Goal: Task Accomplishment & Management: Complete application form

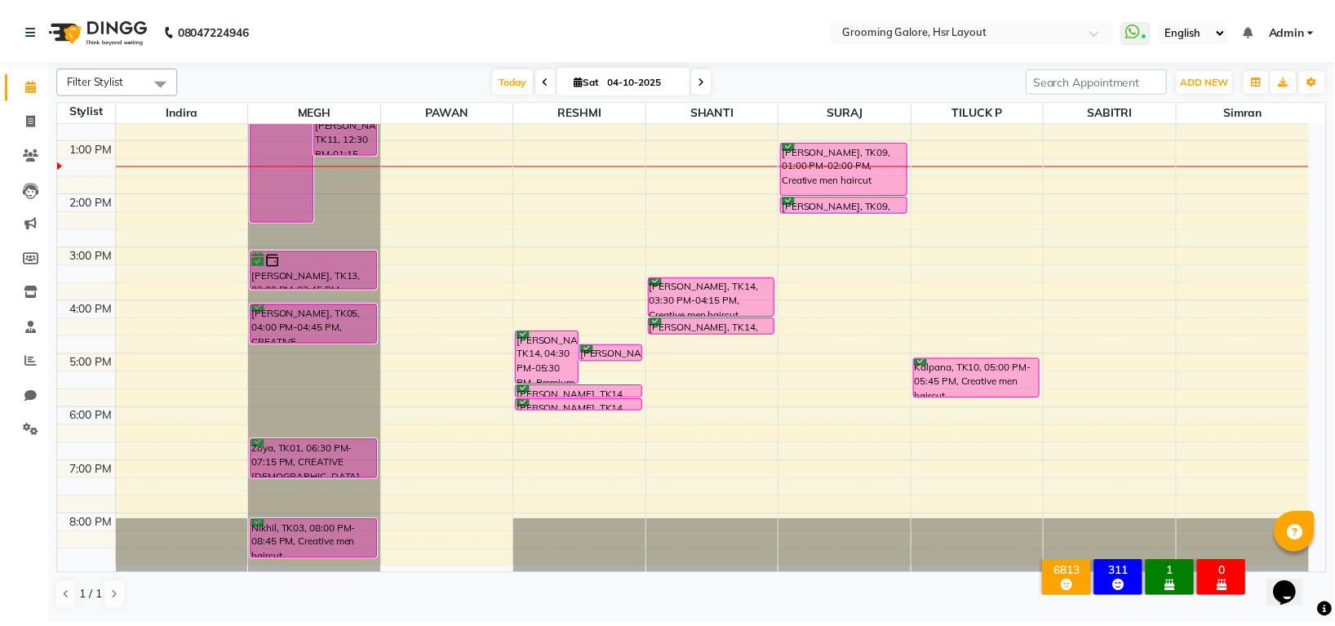
scroll to position [35, 0]
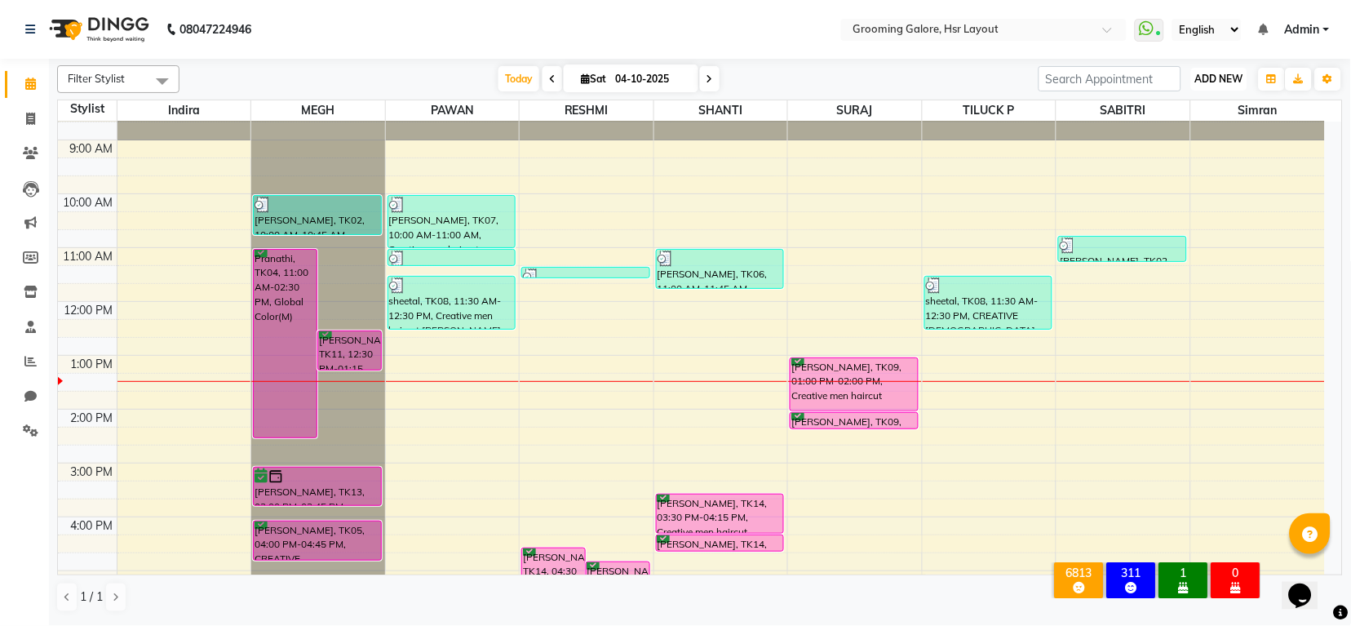
click at [1236, 81] on span "ADD NEW" at bounding box center [1219, 79] width 48 height 12
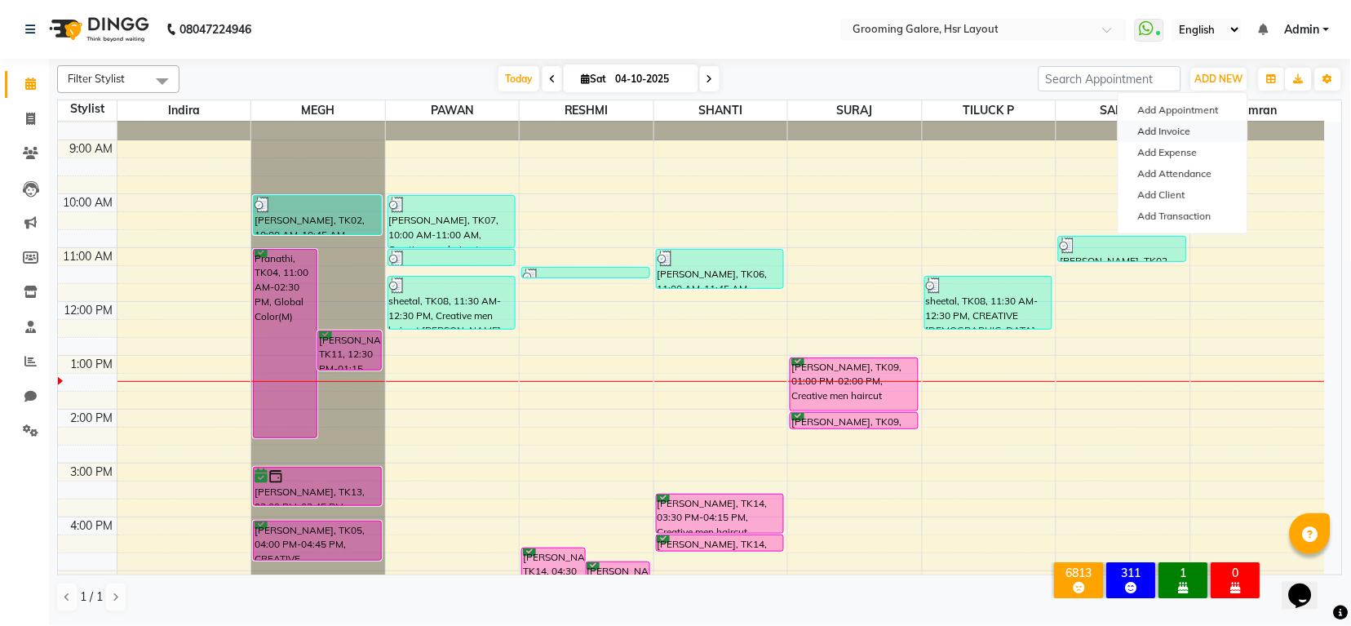
click at [1154, 127] on link "Add Invoice" at bounding box center [1183, 131] width 129 height 21
select select "6168"
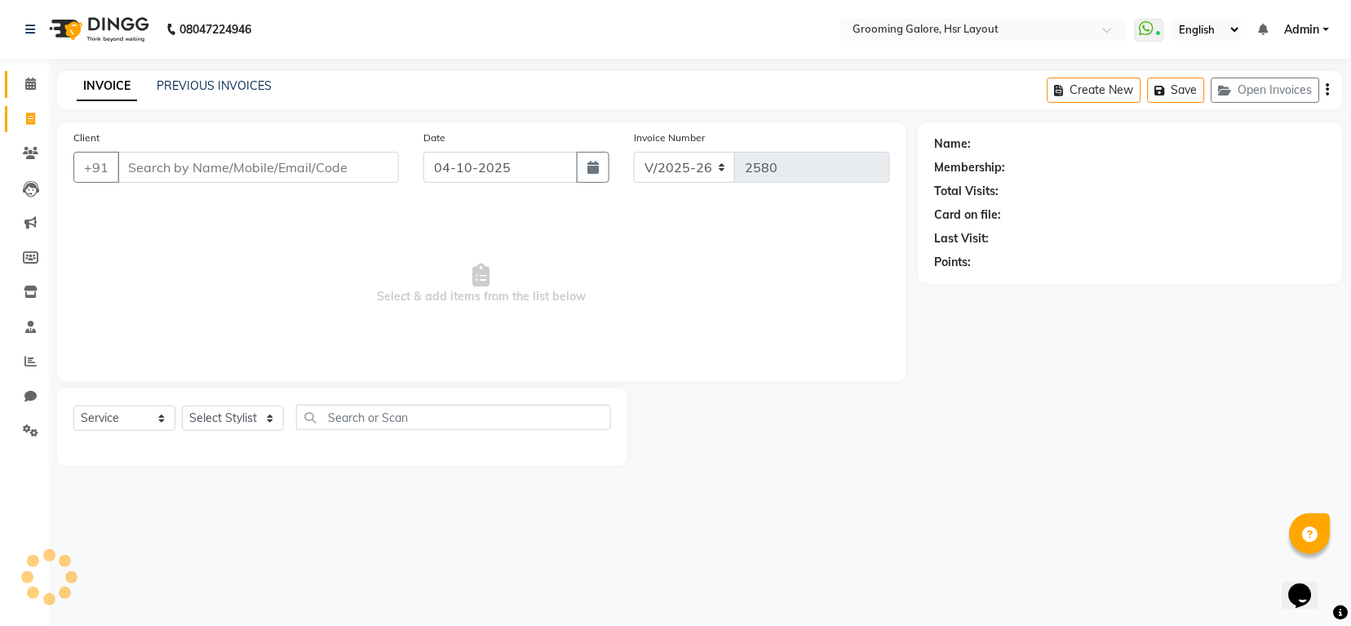
select select "P"
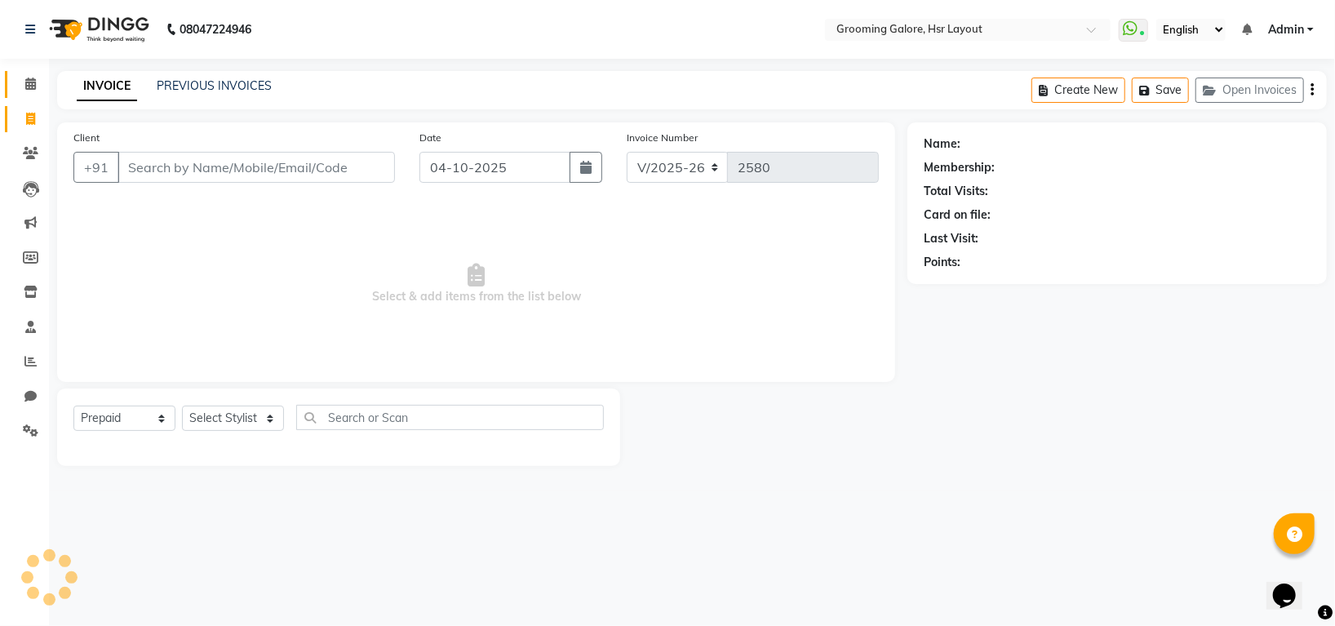
select select "45583"
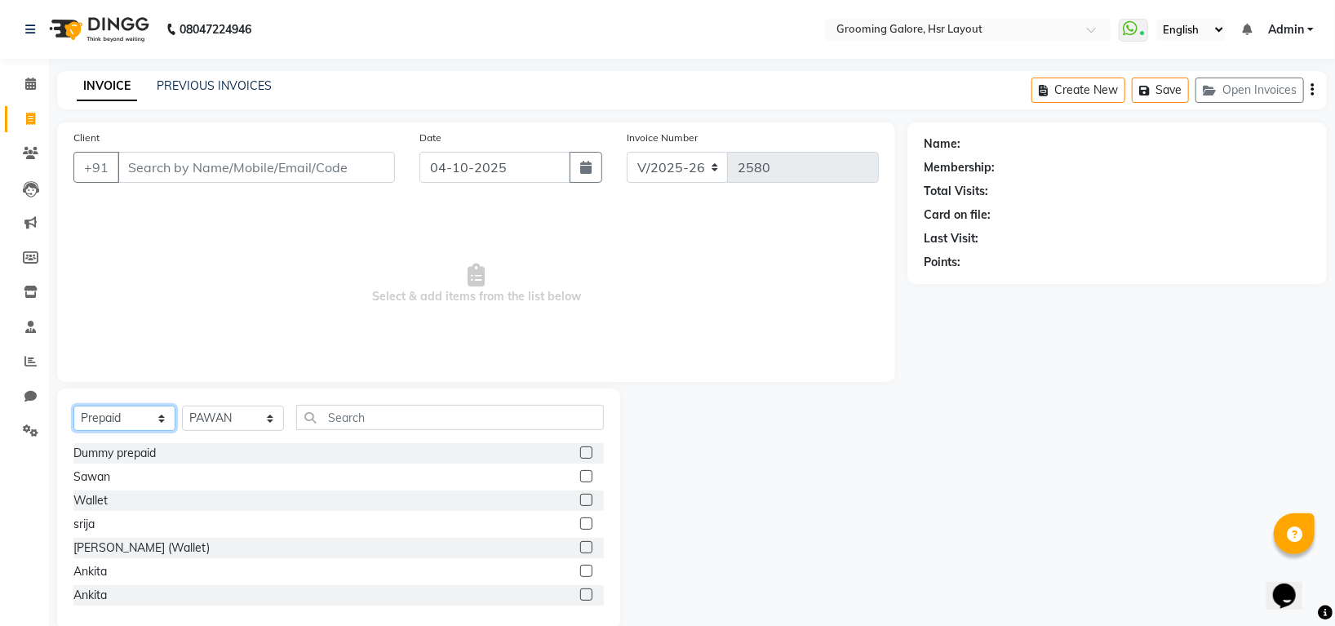
drag, startPoint x: 100, startPoint y: 415, endPoint x: 108, endPoint y: 408, distance: 10.4
click at [103, 415] on select "Select Service Product Membership Package Voucher Prepaid Gift Card" at bounding box center [124, 418] width 102 height 25
select select "service"
click at [73, 406] on select "Select Service Product Membership Package Voucher Prepaid Gift Card" at bounding box center [124, 418] width 102 height 25
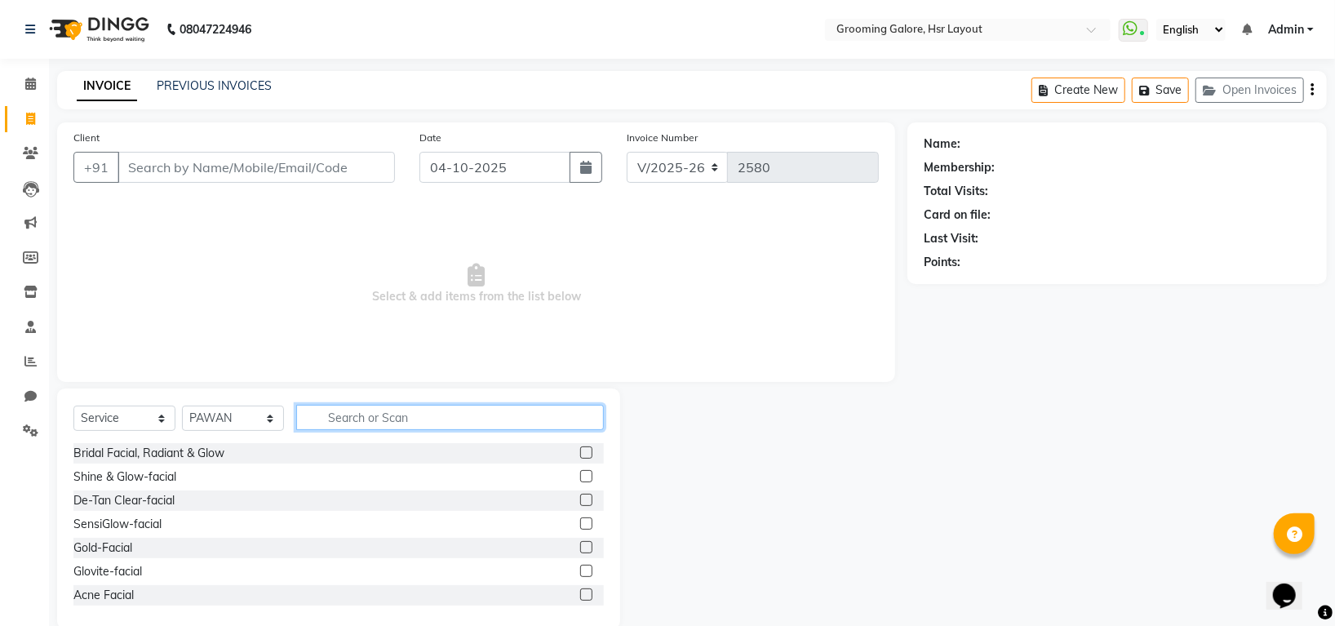
click at [337, 424] on input "text" at bounding box center [450, 417] width 308 height 25
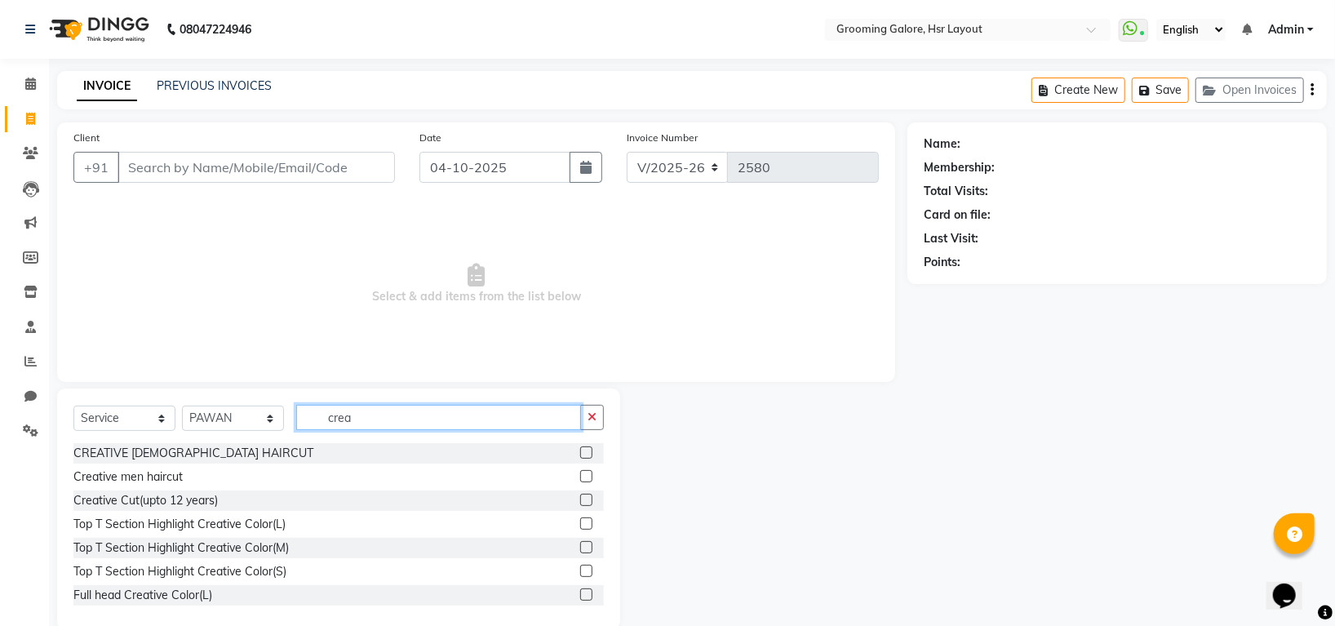
type input "crea"
click at [580, 472] on label at bounding box center [586, 476] width 12 height 12
click at [580, 472] on input "checkbox" at bounding box center [585, 477] width 11 height 11
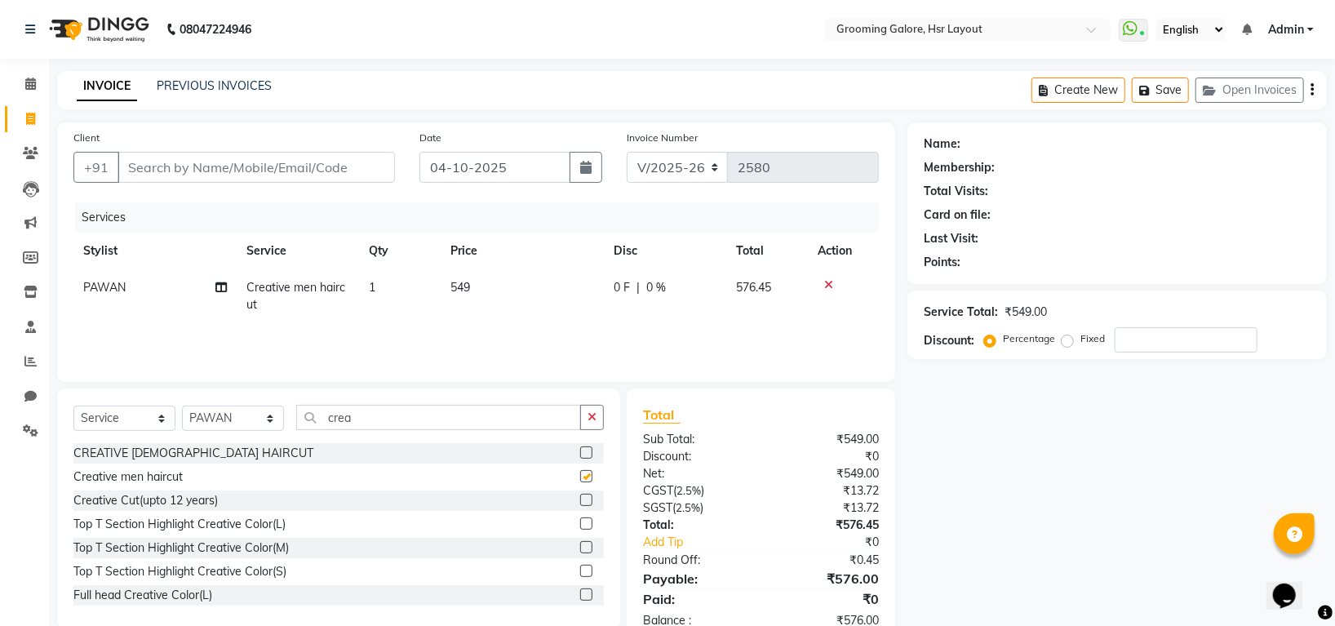
checkbox input "false"
click at [408, 421] on input "crea" at bounding box center [438, 417] width 285 height 25
type input "c"
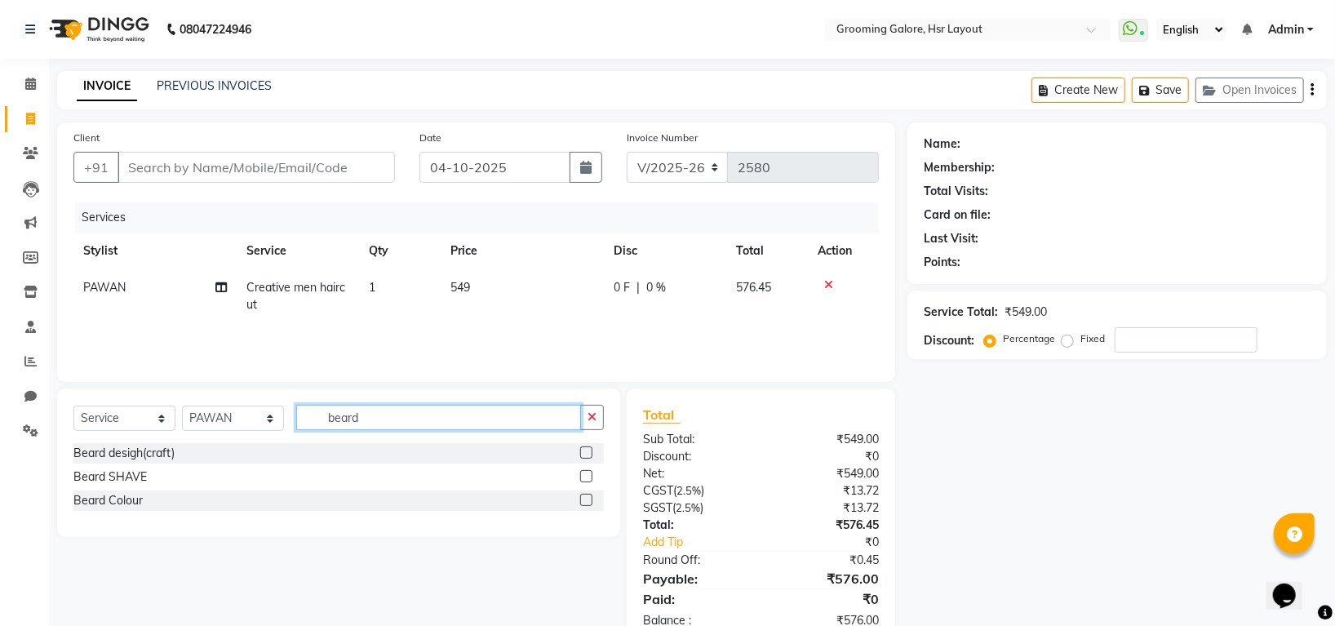
type input "beard"
click at [583, 452] on label at bounding box center [586, 452] width 12 height 12
click at [583, 452] on input "checkbox" at bounding box center [585, 453] width 11 height 11
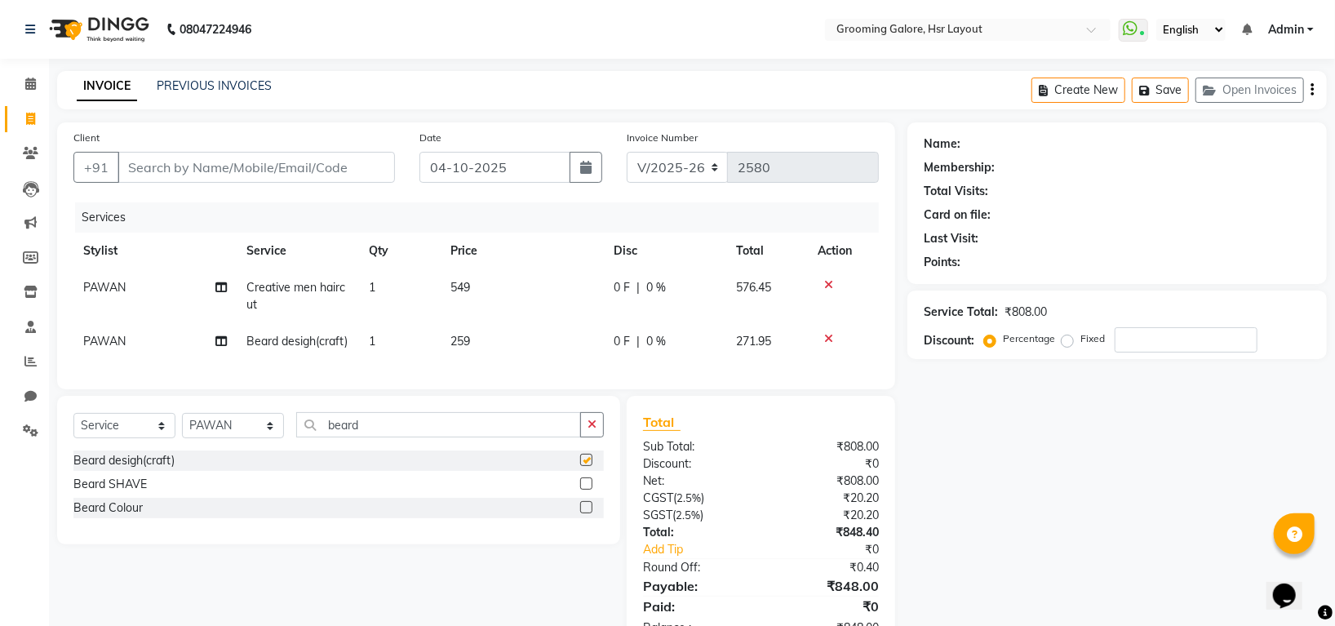
checkbox input "false"
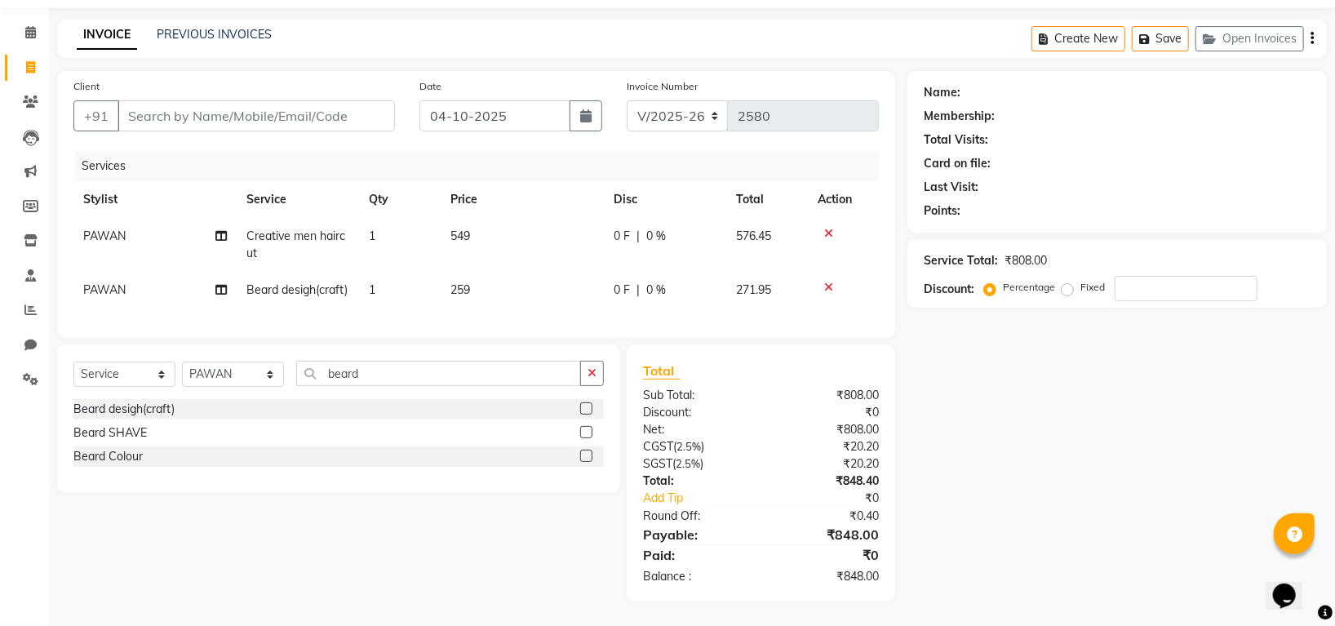
click at [831, 228] on icon at bounding box center [828, 233] width 9 height 11
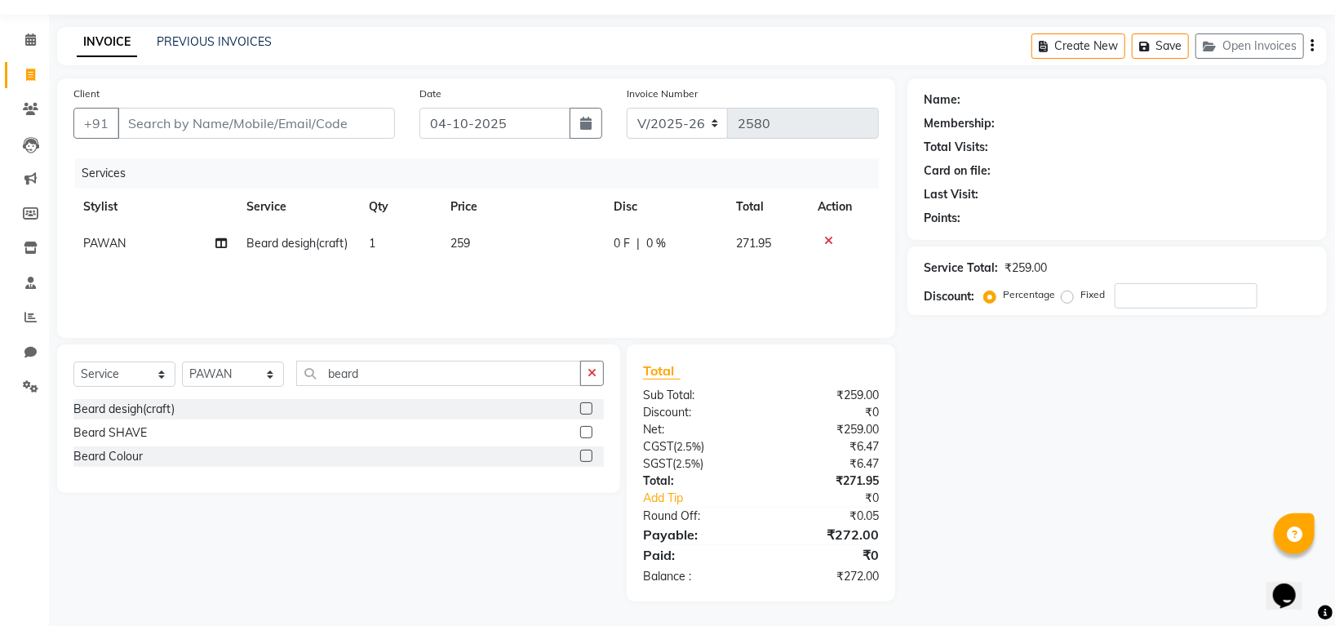
scroll to position [44, 0]
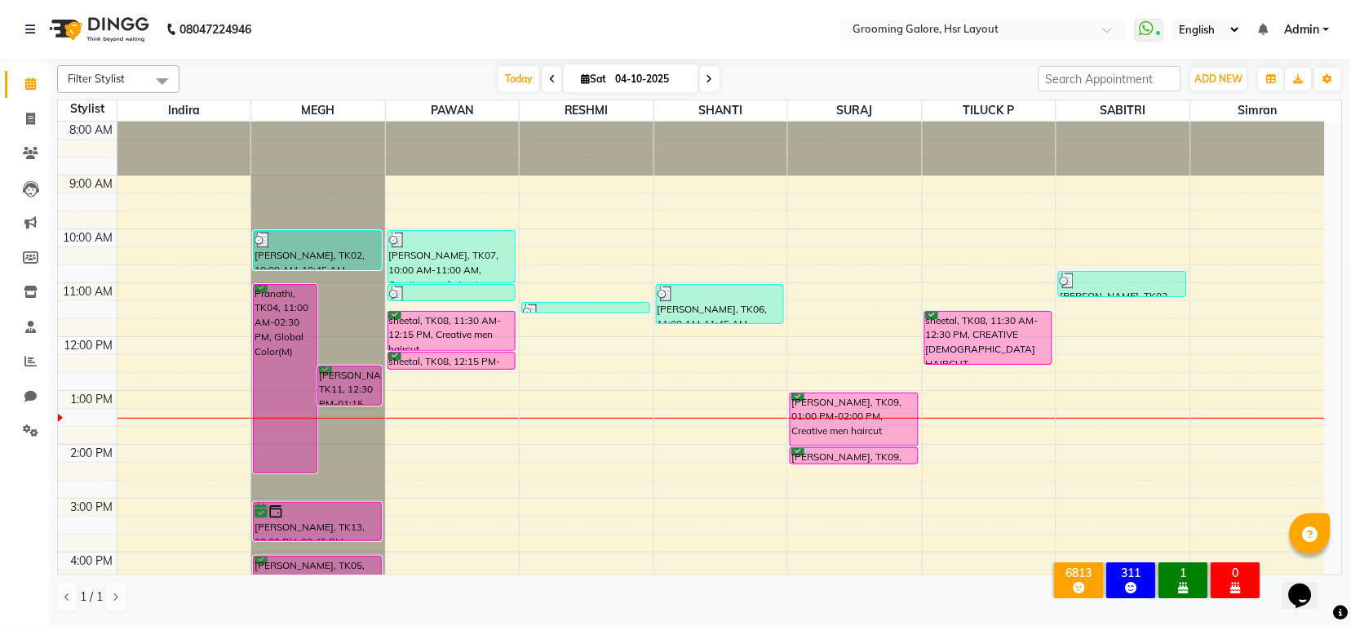
scroll to position [253, 0]
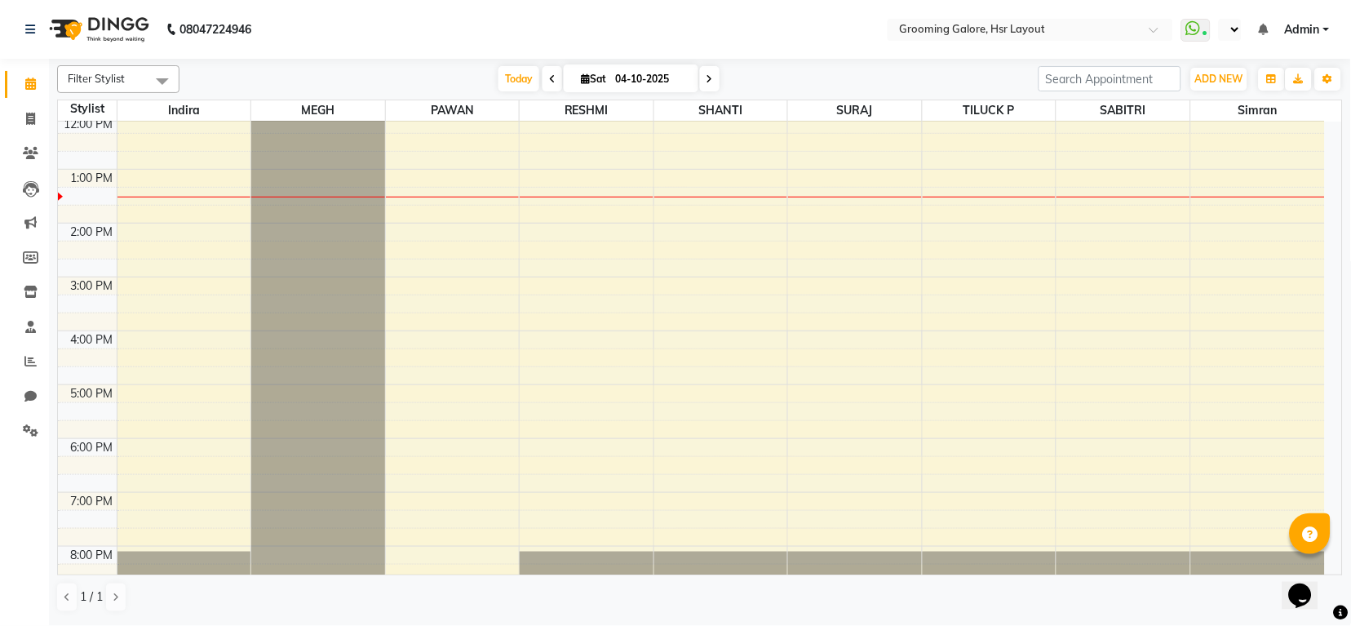
select select "en"
